Goal: Entertainment & Leisure: Consume media (video, audio)

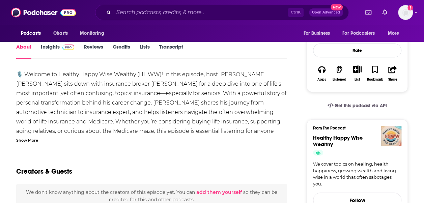
scroll to position [58, 0]
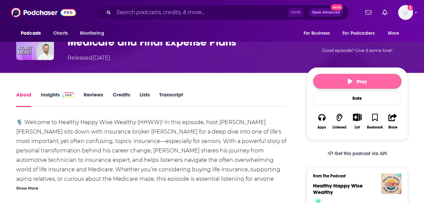
click at [339, 80] on button "Play" at bounding box center [357, 81] width 88 height 15
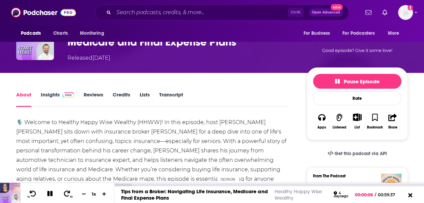
click at [214, 185] on div "00:19:09" at bounding box center [268, 184] width 309 height 3
click at [236, 184] on div "00:23:27" at bounding box center [268, 184] width 309 height 3
click at [243, 184] on div at bounding box center [178, 184] width 129 height 3
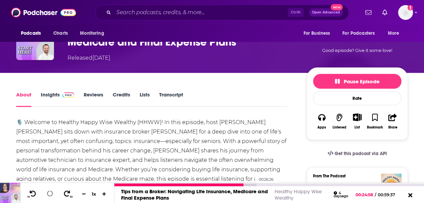
click at [251, 184] on div at bounding box center [185, 184] width 142 height 3
click at [253, 184] on div at bounding box center [189, 184] width 150 height 3
click at [258, 184] on div at bounding box center [189, 184] width 150 height 3
click at [266, 184] on div at bounding box center [192, 184] width 157 height 3
click at [271, 184] on div at bounding box center [196, 184] width 165 height 3
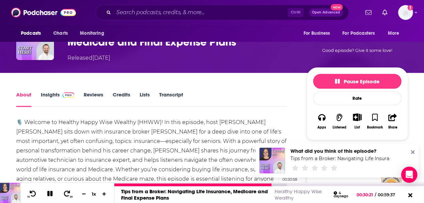
click at [275, 184] on div at bounding box center [200, 184] width 172 height 3
click at [281, 184] on div at bounding box center [200, 184] width 172 height 3
click at [282, 184] on div at bounding box center [204, 184] width 180 height 3
click at [289, 184] on div at bounding box center [204, 184] width 180 height 3
click at [295, 184] on div at bounding box center [208, 184] width 188 height 3
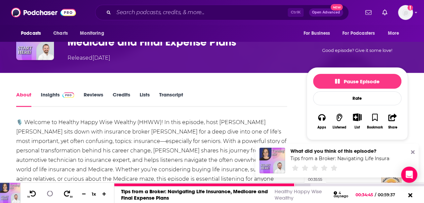
click at [300, 184] on div at bounding box center [212, 184] width 196 height 3
click at [296, 184] on div at bounding box center [207, 184] width 187 height 3
click at [293, 185] on div at bounding box center [205, 184] width 182 height 3
click at [291, 185] on div at bounding box center [203, 184] width 179 height 3
